Goal: Use online tool/utility: Utilize a website feature to perform a specific function

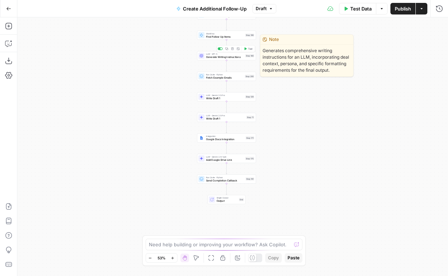
click at [219, 54] on span "LLM · GPT-5" at bounding box center [225, 54] width 38 height 3
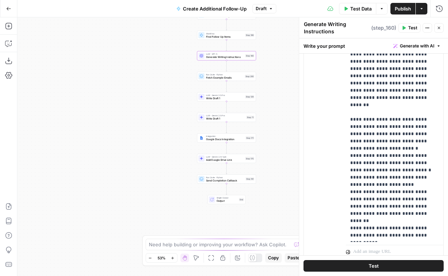
scroll to position [1066, 0]
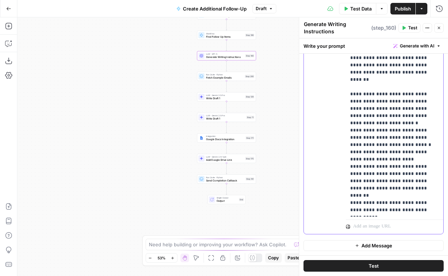
click at [379, 149] on p "**********" at bounding box center [394, 109] width 89 height 210
paste div
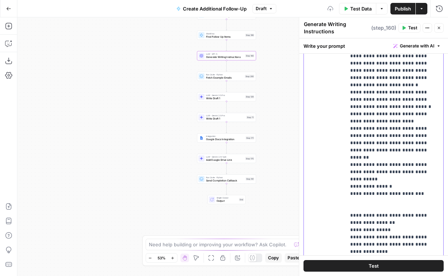
scroll to position [46, 0]
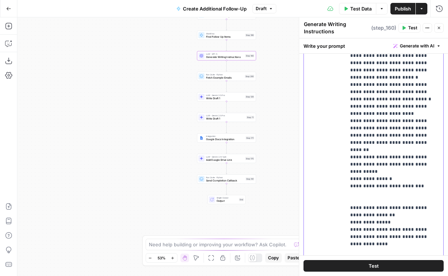
click at [350, 186] on div "**********" at bounding box center [394, 148] width 97 height 295
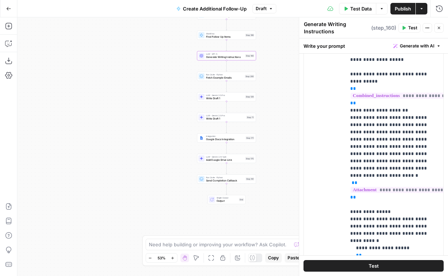
scroll to position [0, 0]
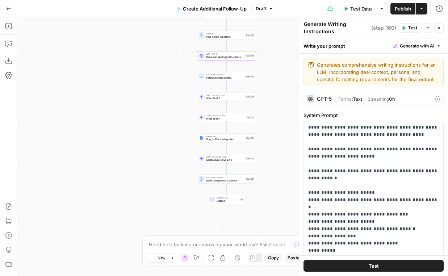
click at [351, 92] on div "GPT-5 | Format Text | Streaming ON" at bounding box center [374, 99] width 140 height 14
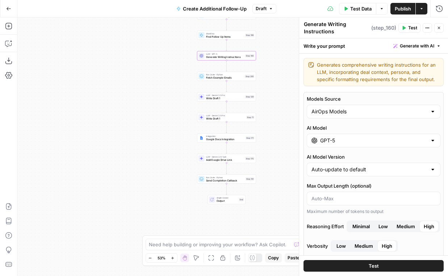
click at [328, 136] on div "GPT-5" at bounding box center [374, 141] width 134 height 14
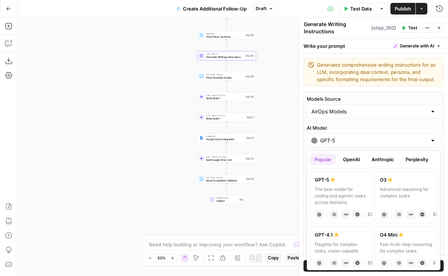
click at [385, 157] on button "Anthropic" at bounding box center [382, 160] width 31 height 12
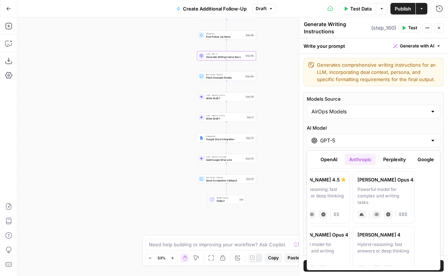
scroll to position [0, 48]
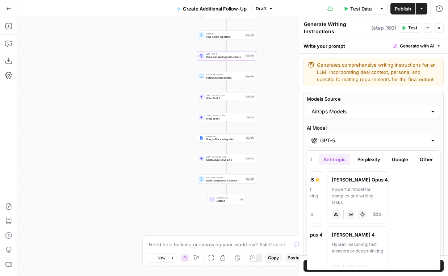
click at [402, 160] on button "Google" at bounding box center [400, 160] width 25 height 12
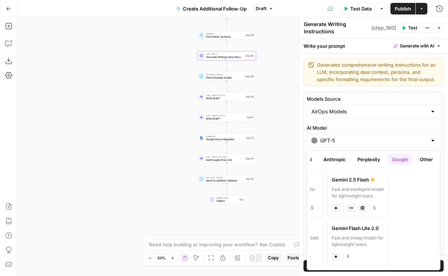
scroll to position [0, 0]
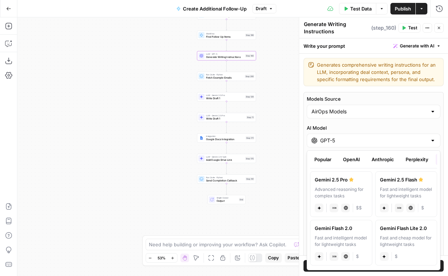
click at [346, 185] on label "Gemini 2.5 Pro Advanced reasoning for complex tasks gemini JSON Mode Live Web R…" at bounding box center [341, 194] width 62 height 46
type input "Gemini 2.5 Pro"
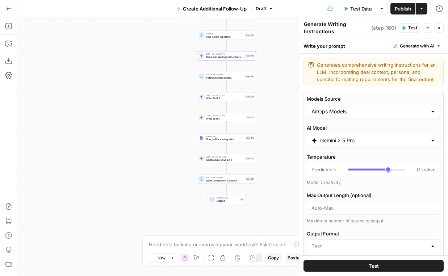
click at [340, 265] on button "Test" at bounding box center [374, 266] width 140 height 12
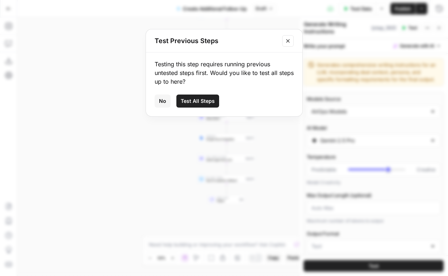
click at [163, 101] on span "No" at bounding box center [162, 100] width 7 height 7
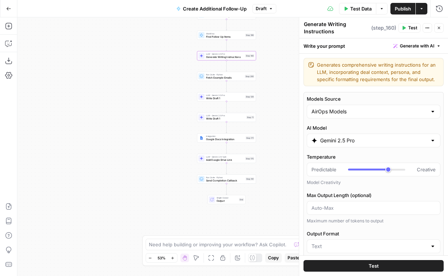
click at [252, 261] on div at bounding box center [255, 258] width 14 height 9
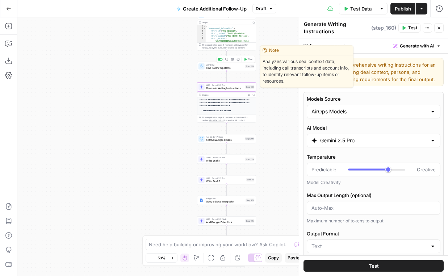
click at [219, 61] on div "Workflow Input Settings Inputs LLM · GPT-4.1 Prompt LLM Step 201 Output Copy 1 …" at bounding box center [232, 146] width 431 height 259
click at [221, 58] on div at bounding box center [221, 59] width 2 height 2
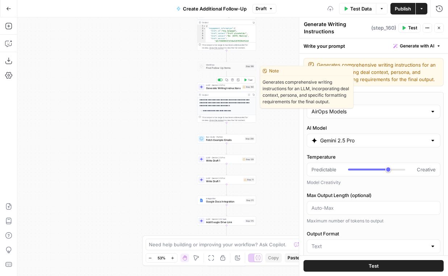
click at [248, 79] on span "Test" at bounding box center [250, 79] width 5 height 3
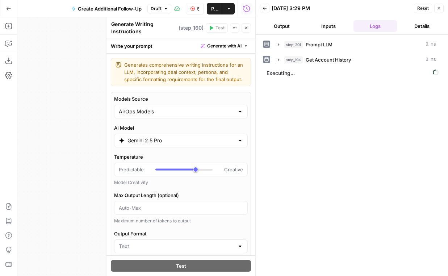
click at [286, 23] on button "Output" at bounding box center [282, 26] width 44 height 12
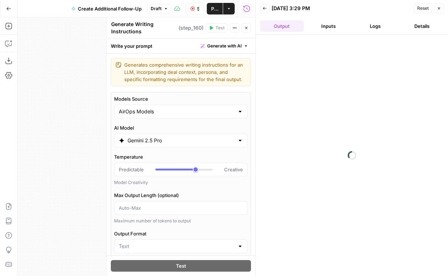
click at [326, 29] on button "Inputs" at bounding box center [329, 26] width 44 height 12
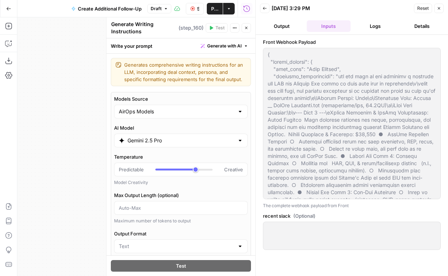
click at [380, 26] on button "Logs" at bounding box center [375, 26] width 44 height 12
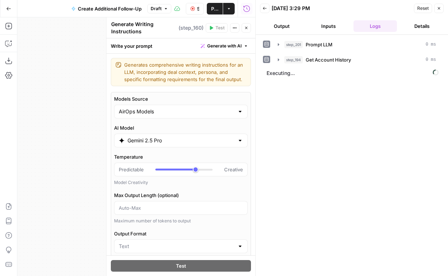
click at [438, 9] on icon "button" at bounding box center [439, 8] width 4 height 4
